Goal: Navigation & Orientation: Find specific page/section

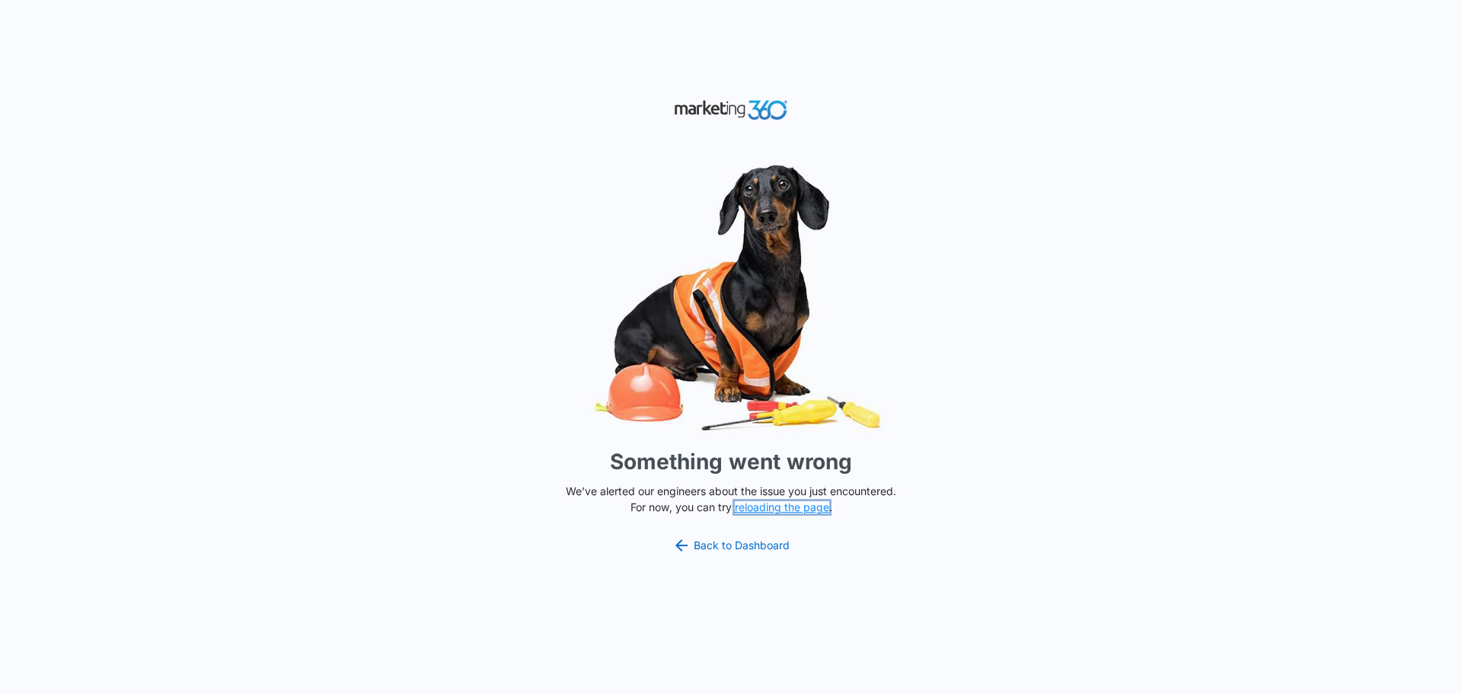
click at [784, 513] on button "reloading the page" at bounding box center [782, 507] width 94 height 12
click at [712, 548] on link "Back to Dashboard" at bounding box center [730, 545] width 117 height 18
click at [732, 545] on link "Back to Dashboard" at bounding box center [730, 545] width 117 height 18
click at [764, 515] on div "Something went wrong We've alerted our engineers about the issue you just encou…" at bounding box center [731, 347] width 1462 height 694
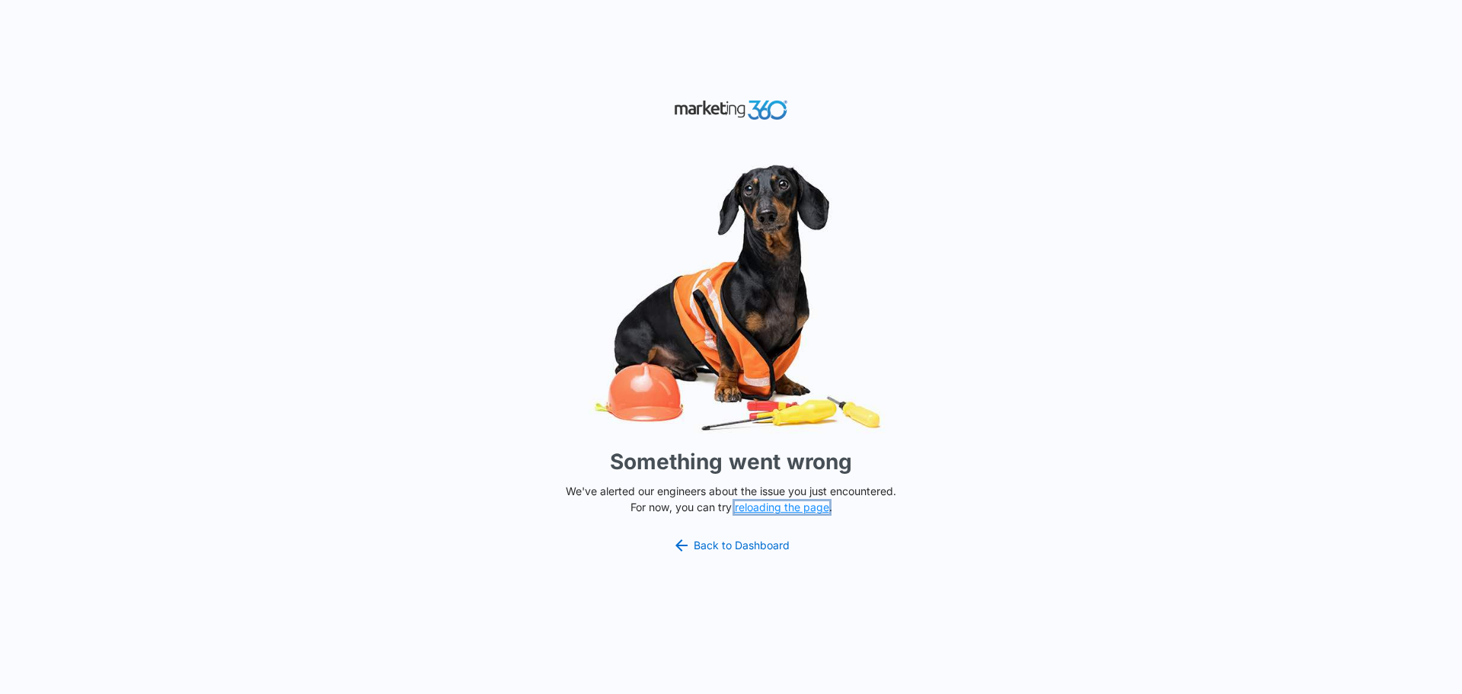
click at [765, 511] on button "reloading the page" at bounding box center [782, 507] width 94 height 12
